Goal: Obtain resource: Download file/media

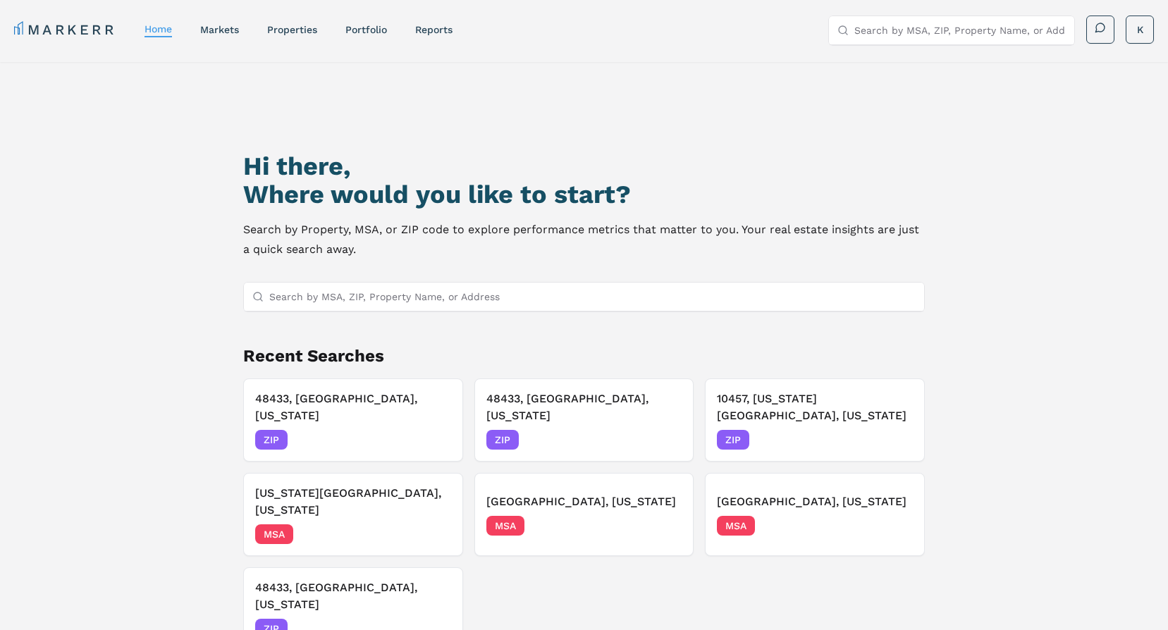
click at [1121, 242] on div "Hi there, Where would you like to start? Search by Property, MSA, or ZIP code t…" at bounding box center [584, 388] width 1168 height 653
click at [430, 31] on link "reports" at bounding box center [433, 29] width 37 height 11
select select "-release_date"
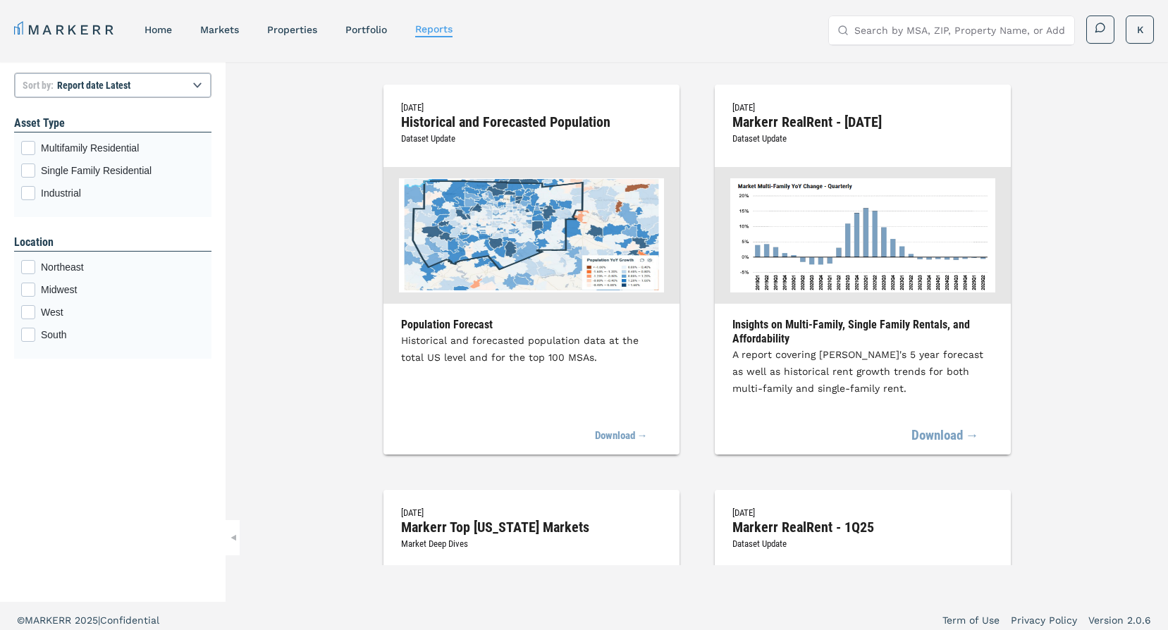
click at [941, 438] on link "Download →" at bounding box center [945, 436] width 68 height 31
click at [218, 35] on link "markets" at bounding box center [219, 29] width 39 height 11
